Goal: Find specific page/section: Find specific page/section

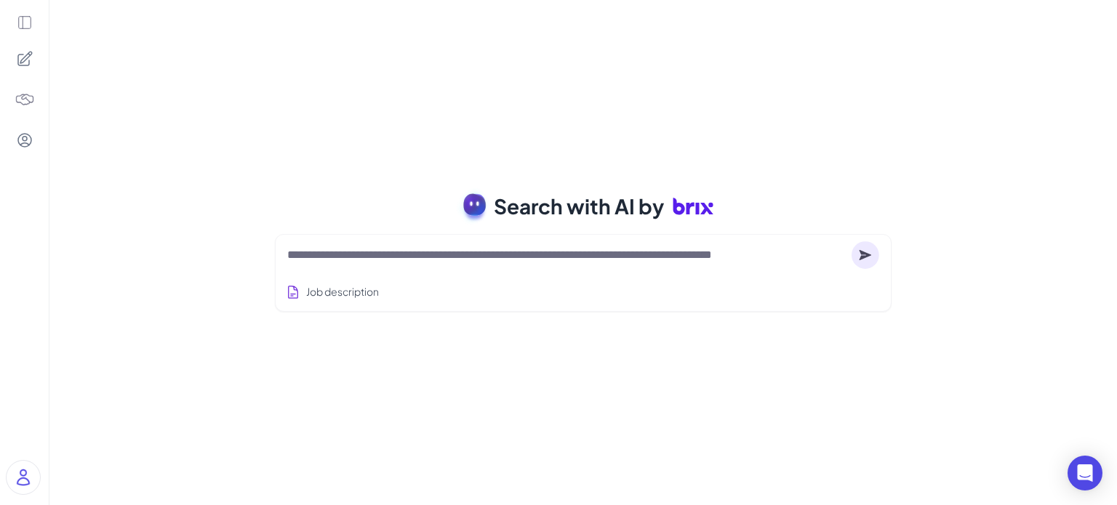
click at [528, 260] on textarea at bounding box center [566, 254] width 558 height 17
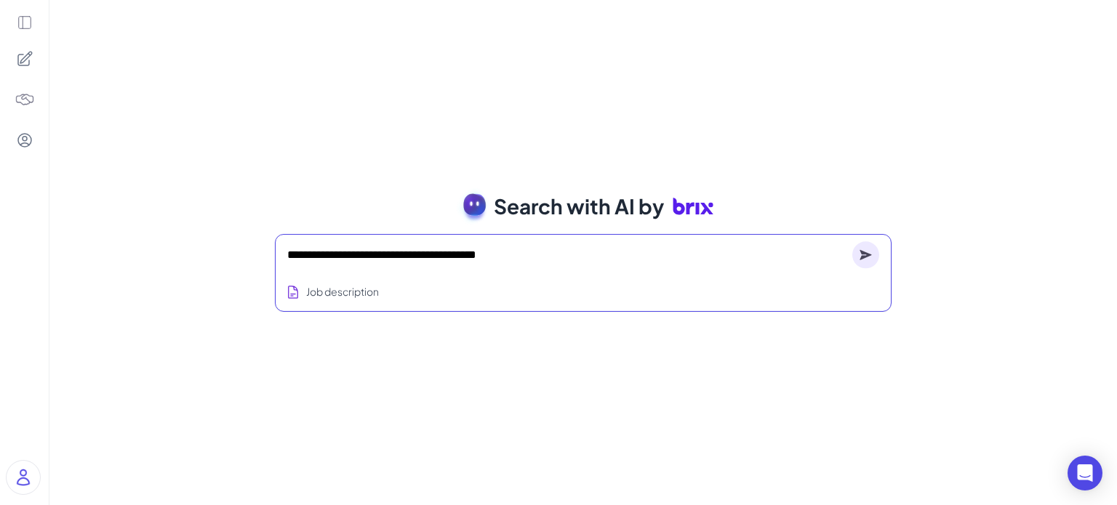
type textarea "**********"
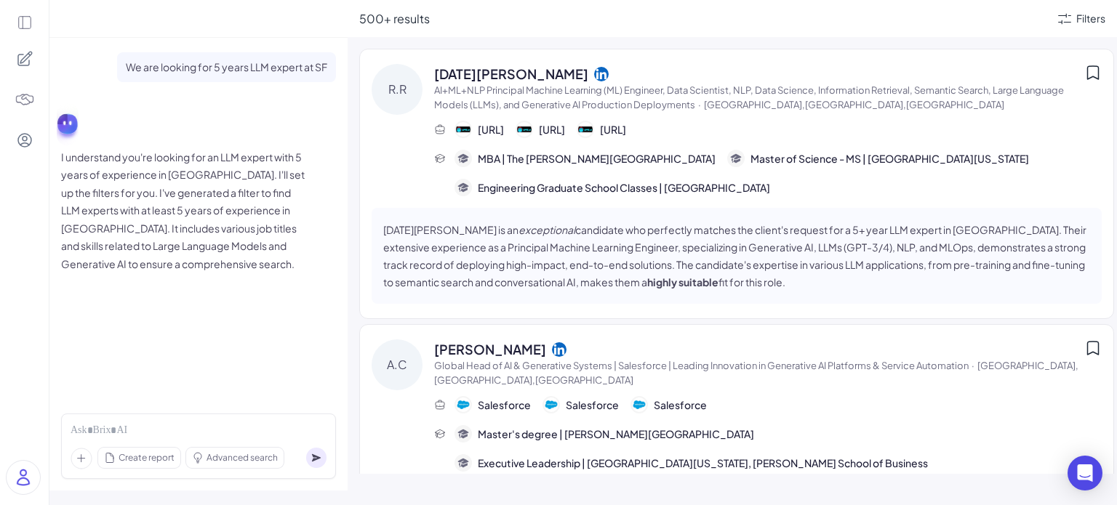
click at [80, 459] on icon at bounding box center [82, 459] width 22 height 22
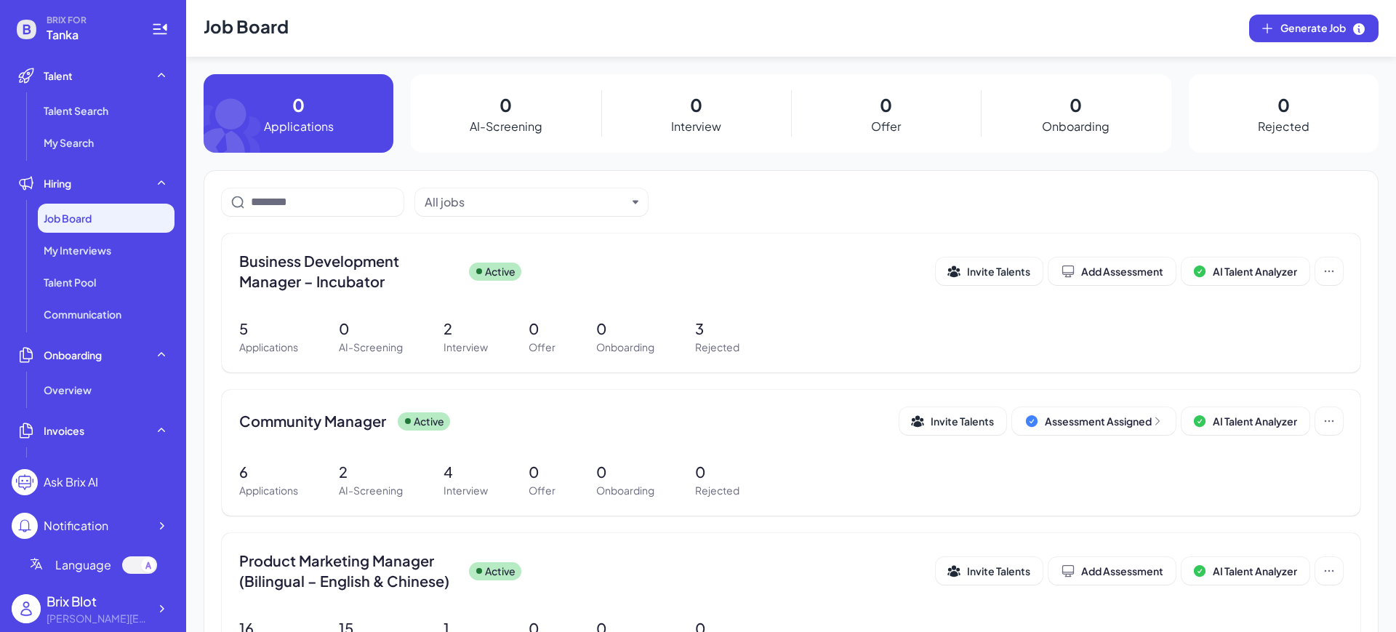
scroll to position [91, 0]
